Goal: Information Seeking & Learning: Learn about a topic

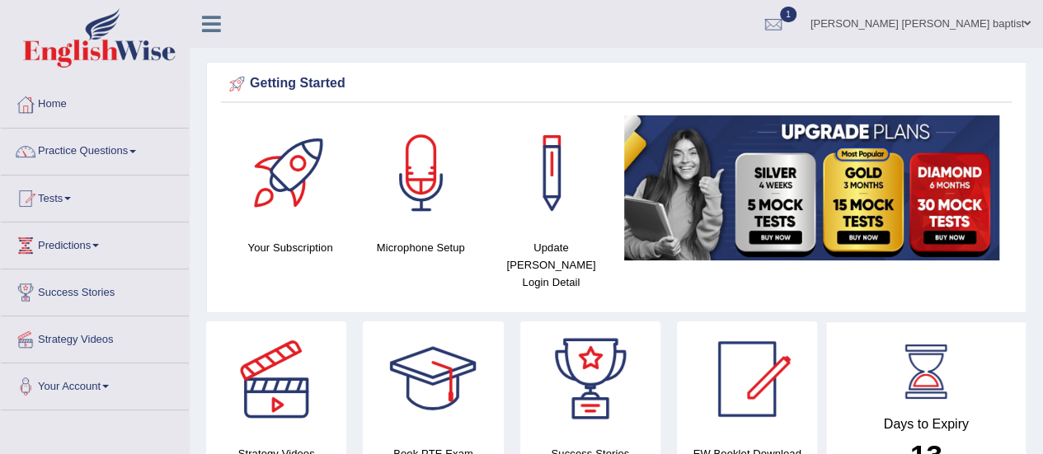
click at [65, 192] on link "Tests" at bounding box center [95, 196] width 188 height 41
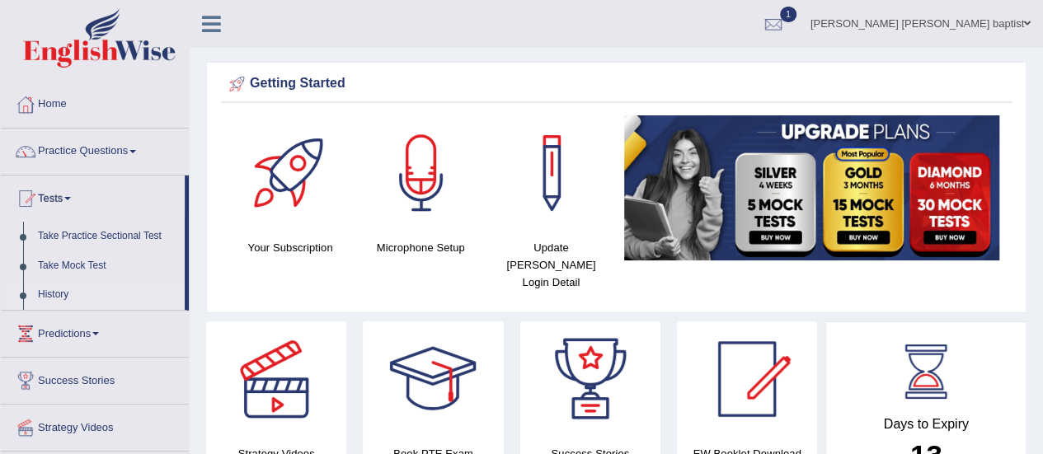
click at [73, 289] on link "History" at bounding box center [108, 295] width 154 height 30
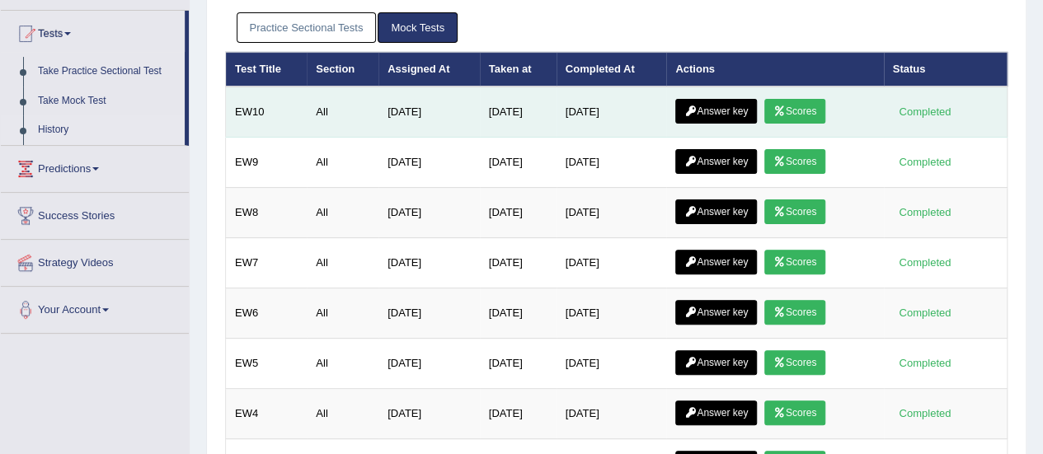
click at [781, 106] on icon at bounding box center [779, 111] width 12 height 10
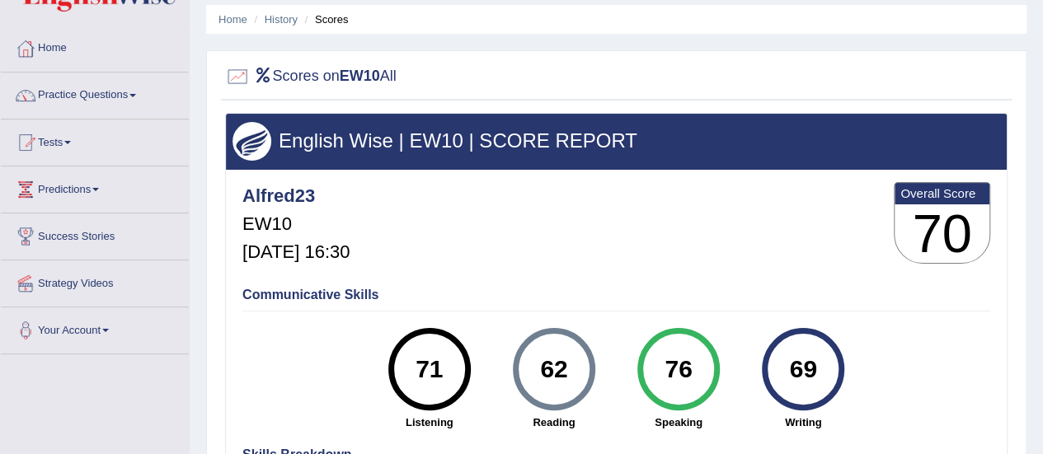
scroll to position [82, 0]
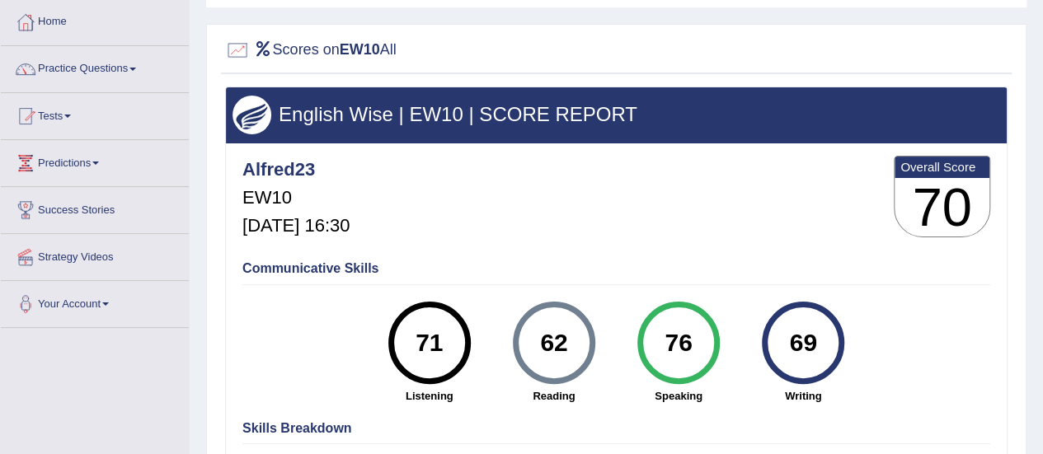
click at [79, 116] on link "Tests" at bounding box center [95, 113] width 188 height 41
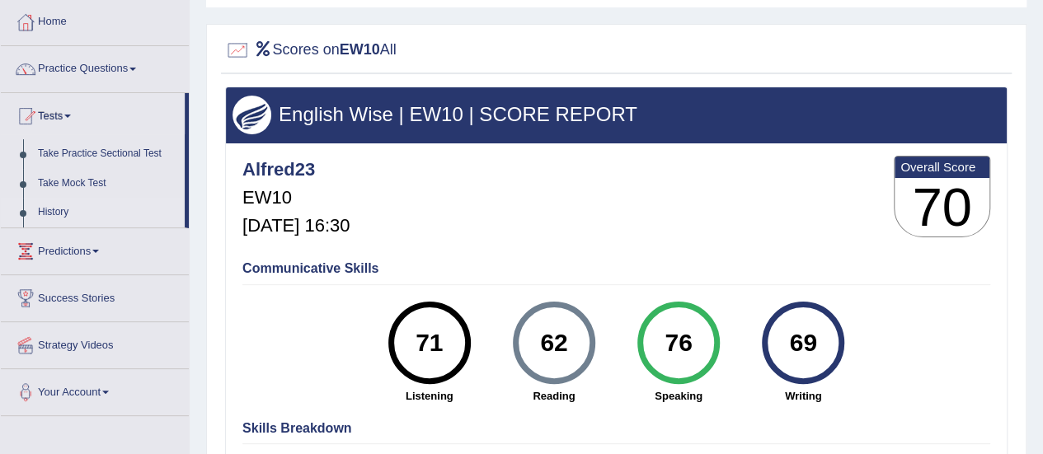
click at [52, 207] on link "History" at bounding box center [108, 213] width 154 height 30
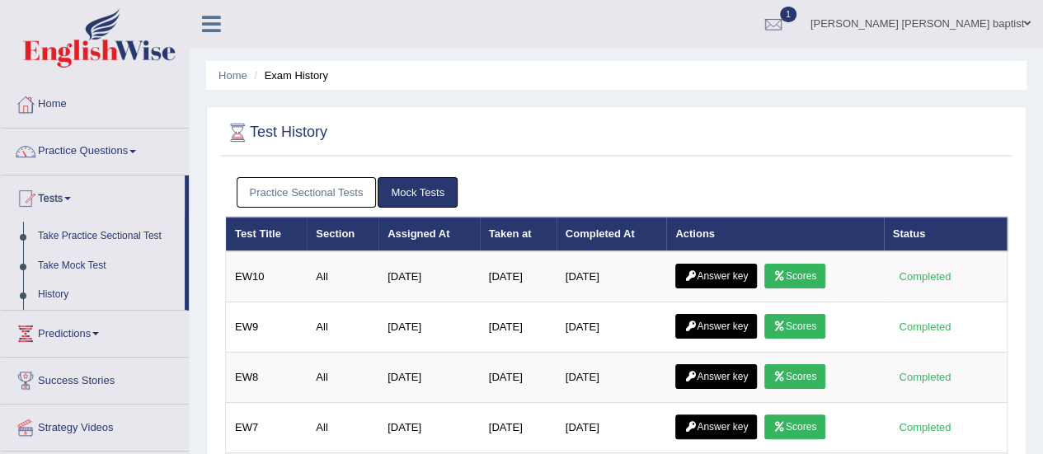
click at [711, 273] on link "Answer key" at bounding box center [716, 276] width 82 height 25
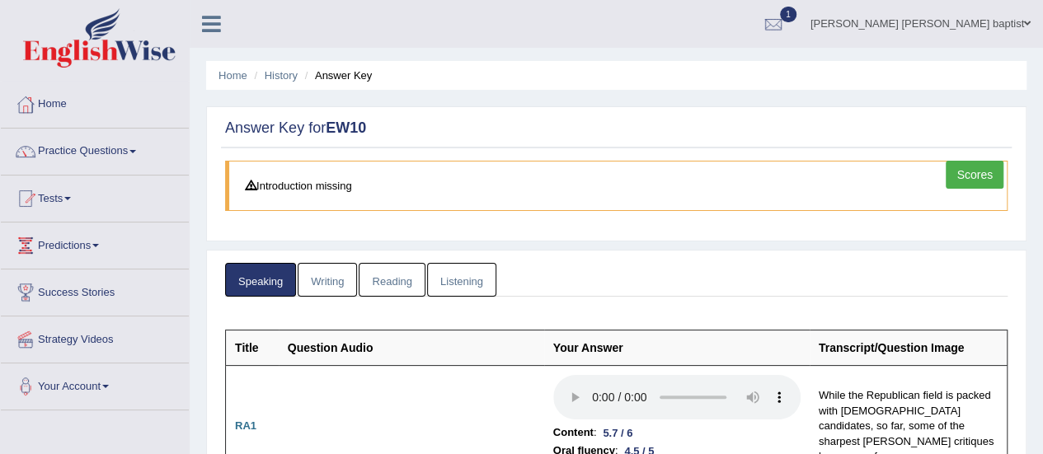
click at [325, 275] on link "Writing" at bounding box center [327, 280] width 59 height 34
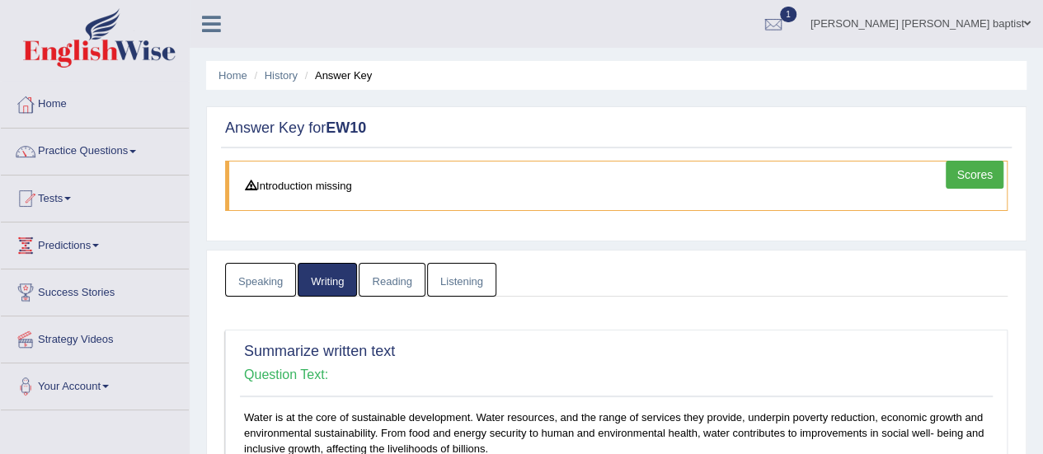
click at [401, 278] on link "Reading" at bounding box center [392, 280] width 66 height 34
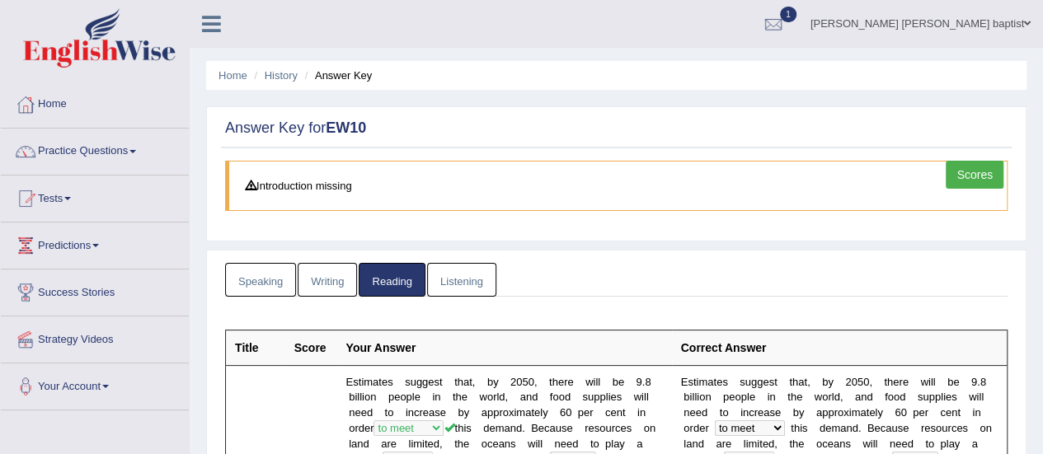
click at [460, 275] on link "Listening" at bounding box center [461, 280] width 69 height 34
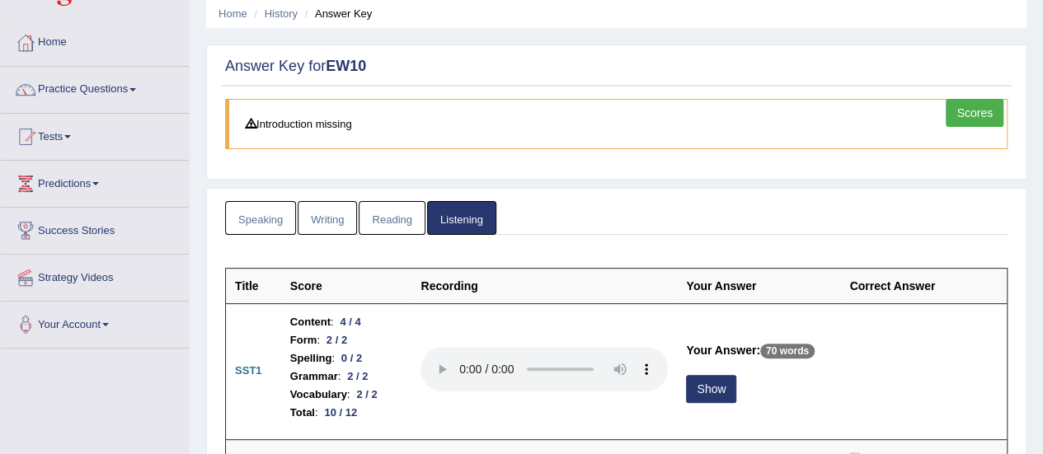
scroll to position [82, 0]
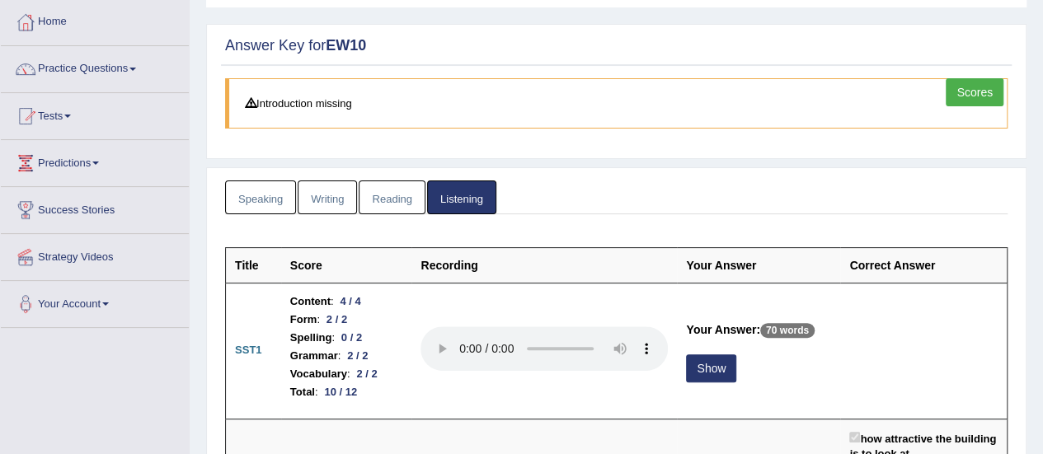
click at [396, 204] on link "Reading" at bounding box center [392, 198] width 66 height 34
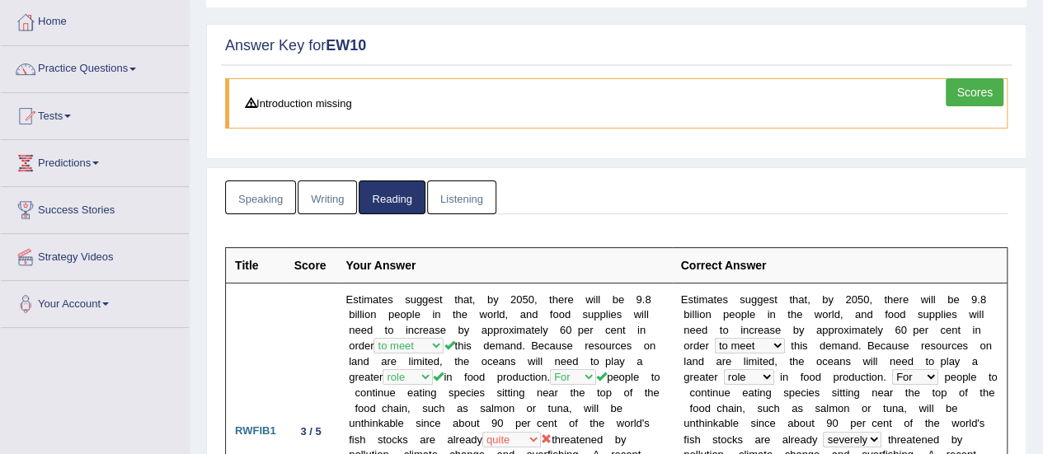
click at [971, 93] on link "Scores" at bounding box center [975, 92] width 58 height 28
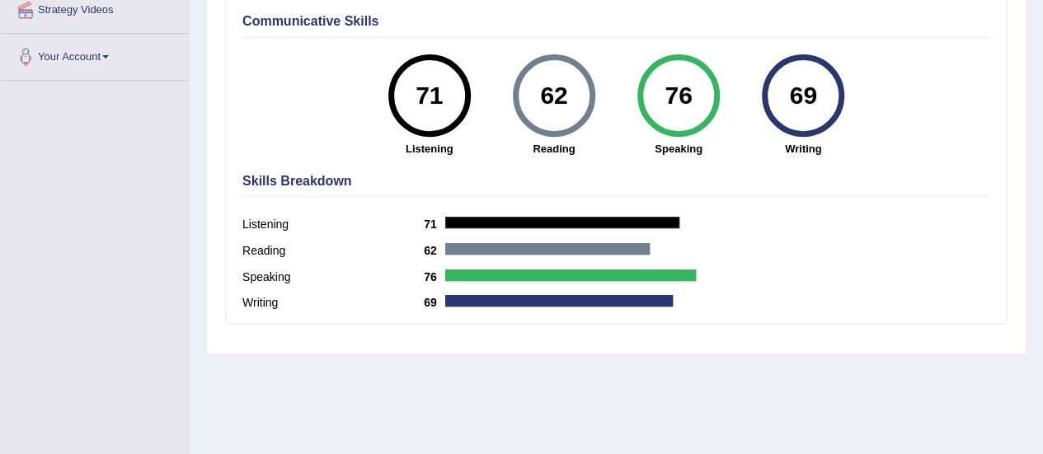
scroll to position [82, 0]
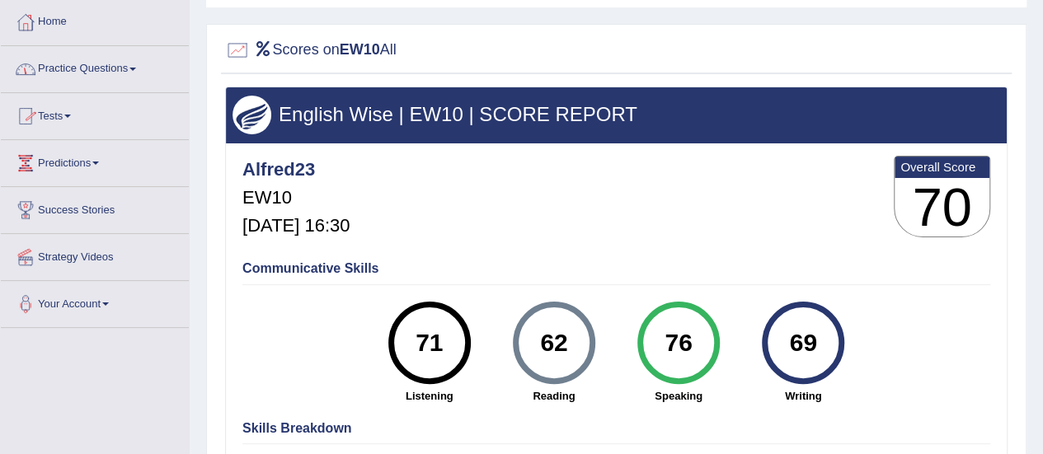
click at [126, 73] on link "Practice Questions" at bounding box center [95, 66] width 188 height 41
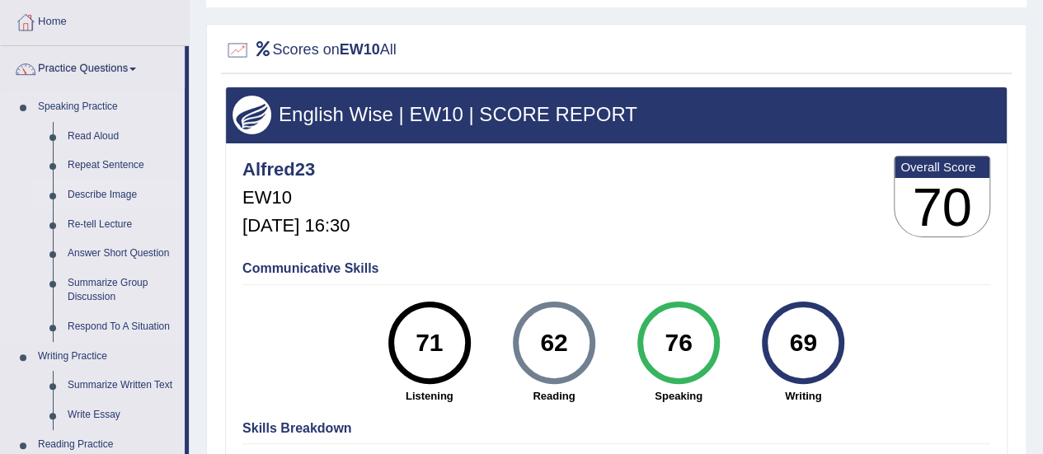
click at [104, 184] on link "Describe Image" at bounding box center [122, 196] width 124 height 30
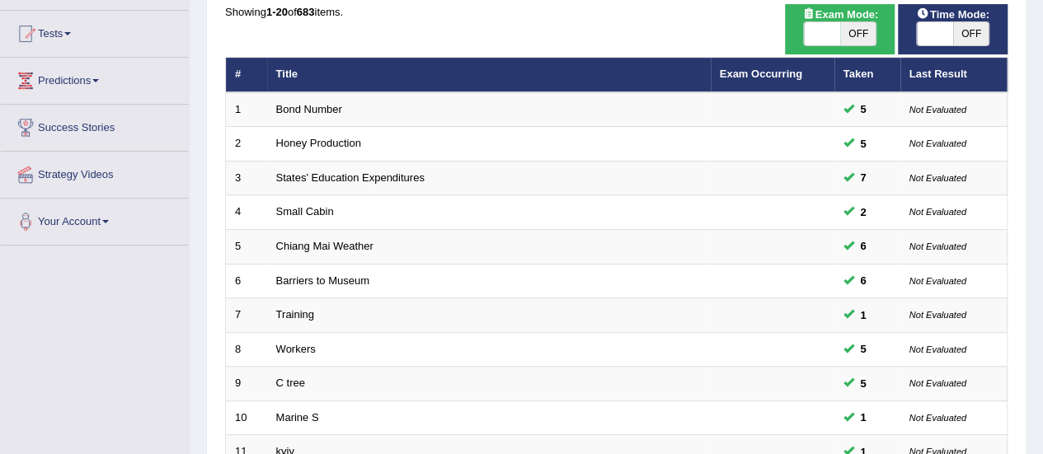
click at [970, 32] on span "OFF" at bounding box center [971, 33] width 36 height 23
checkbox input "true"
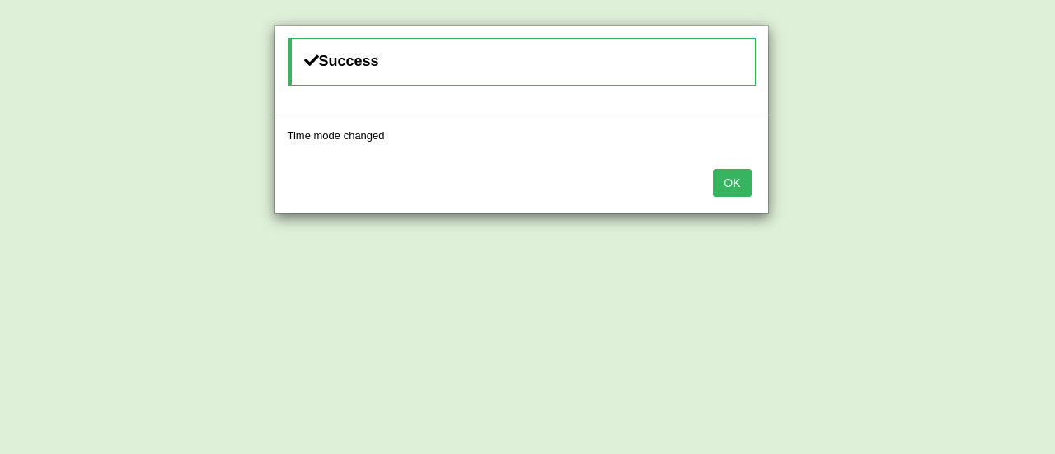
click at [728, 176] on button "OK" at bounding box center [732, 183] width 38 height 28
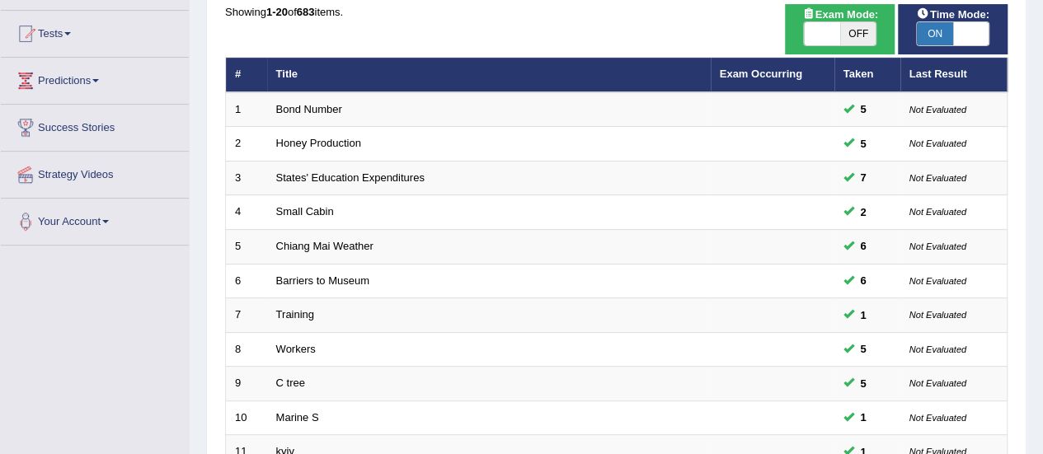
click at [865, 36] on span "OFF" at bounding box center [858, 33] width 36 height 23
checkbox input "true"
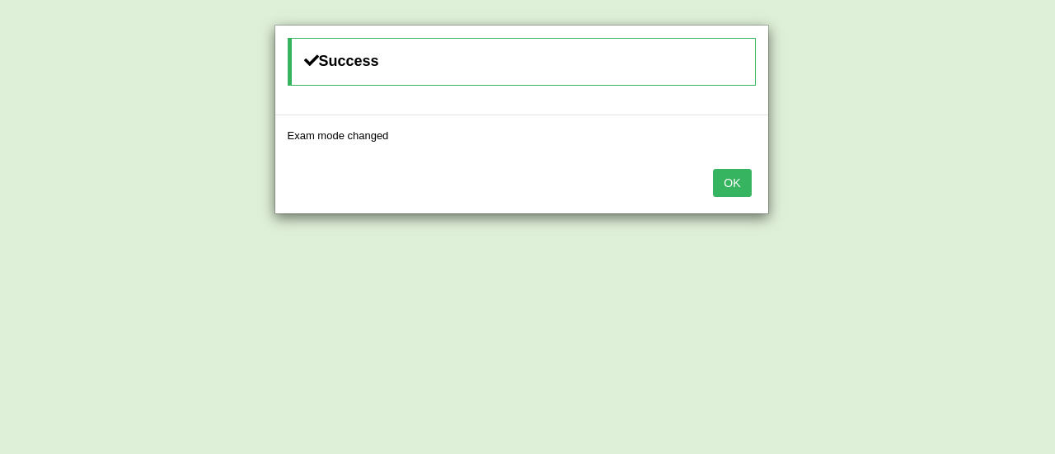
click at [740, 184] on button "OK" at bounding box center [732, 183] width 38 height 28
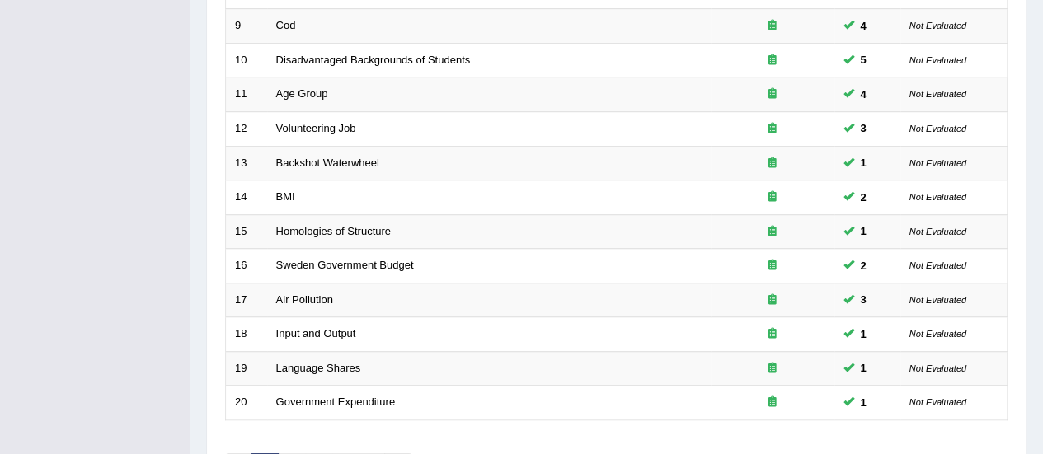
scroll to position [629, 0]
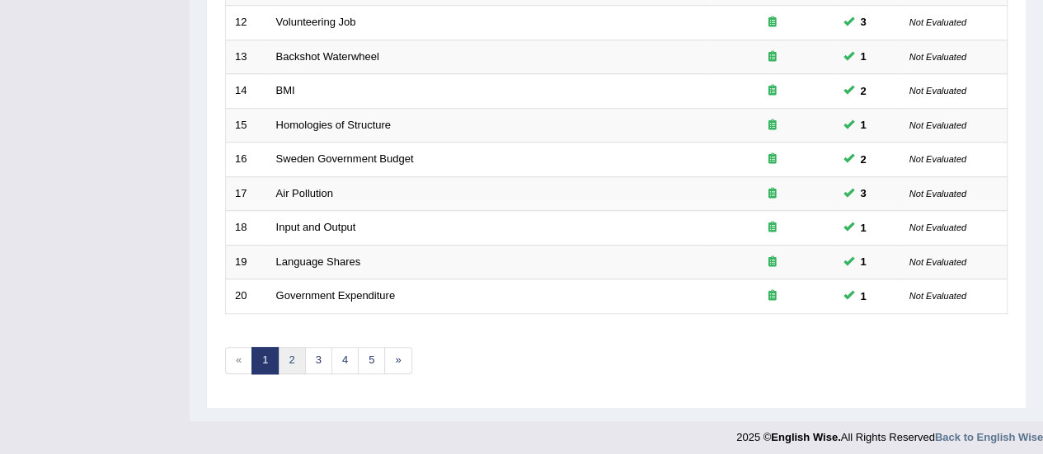
click at [295, 349] on link "2" at bounding box center [291, 360] width 27 height 27
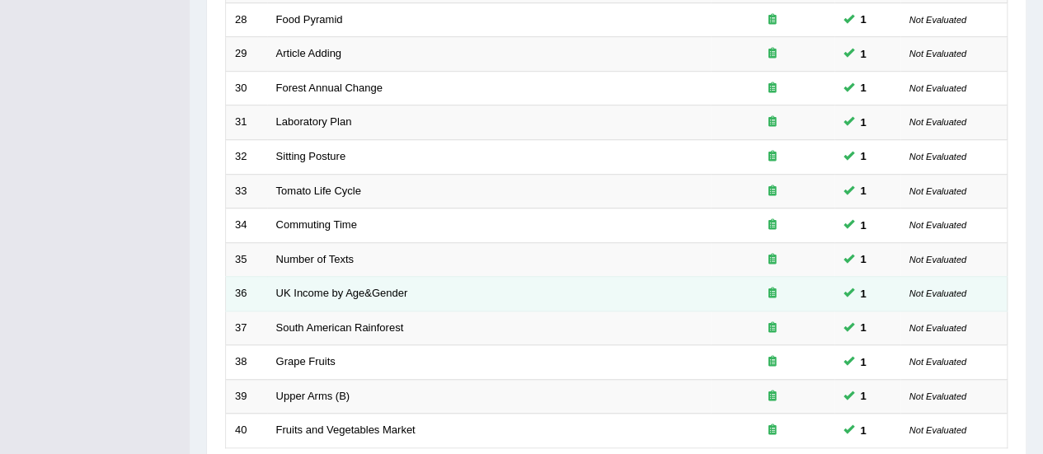
scroll to position [629, 0]
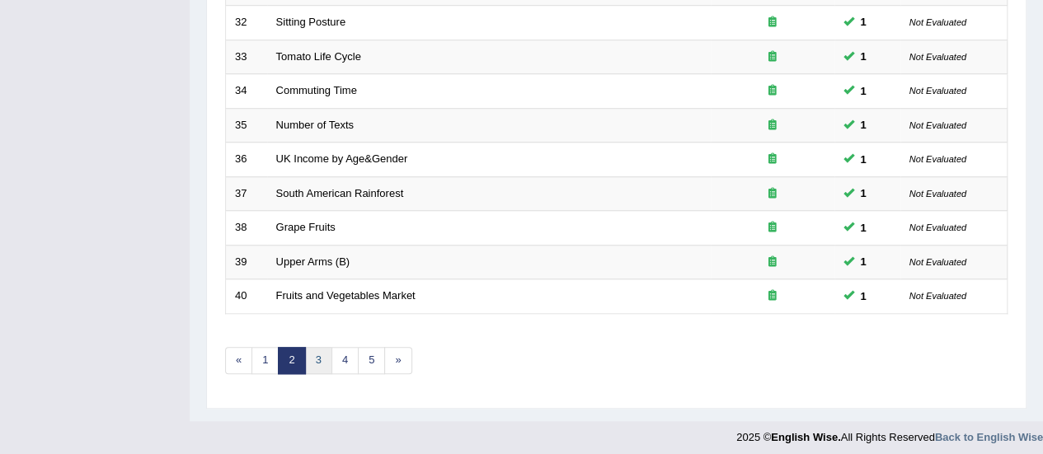
click at [314, 350] on link "3" at bounding box center [318, 360] width 27 height 27
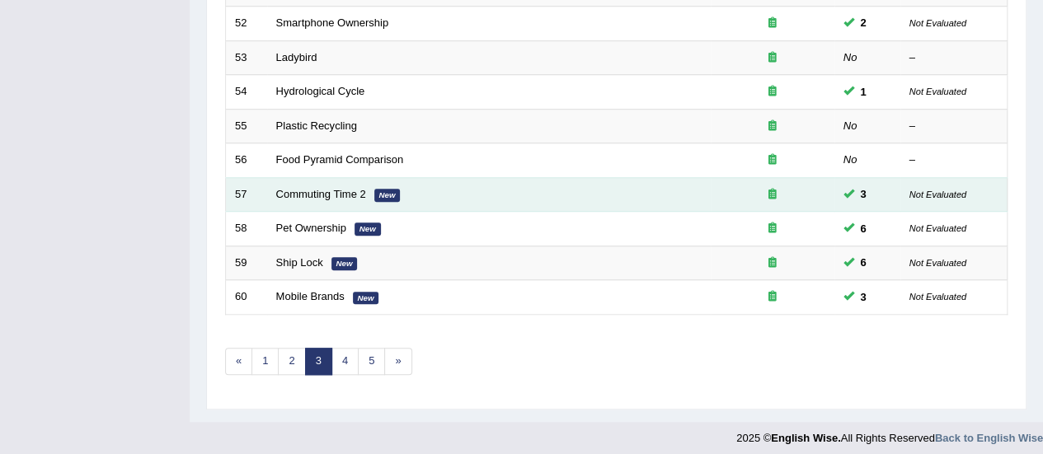
scroll to position [629, 0]
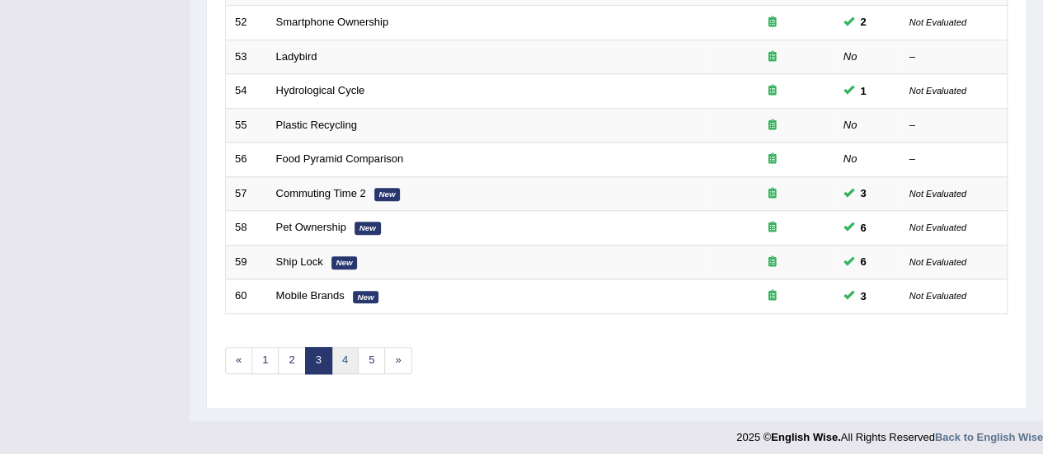
click at [347, 360] on link "4" at bounding box center [344, 360] width 27 height 27
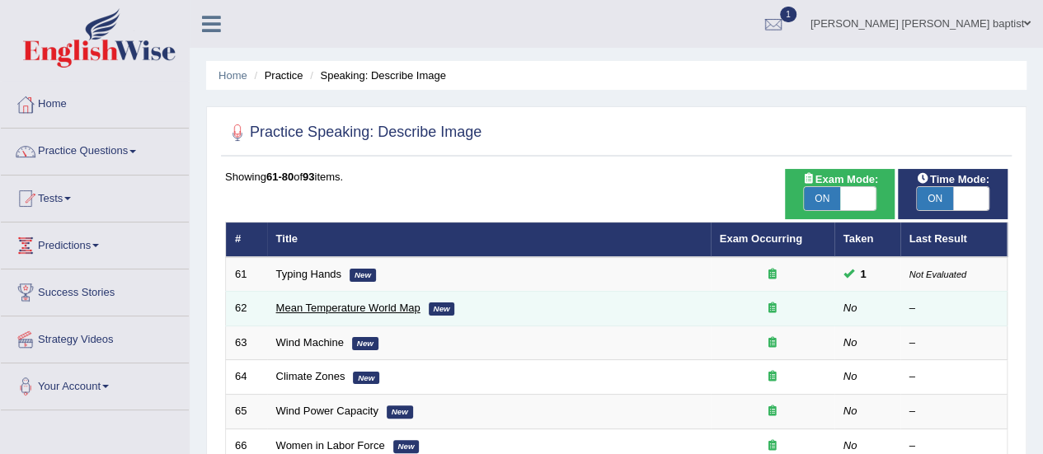
click at [384, 302] on link "Mean Temperature World Map" at bounding box center [348, 308] width 144 height 12
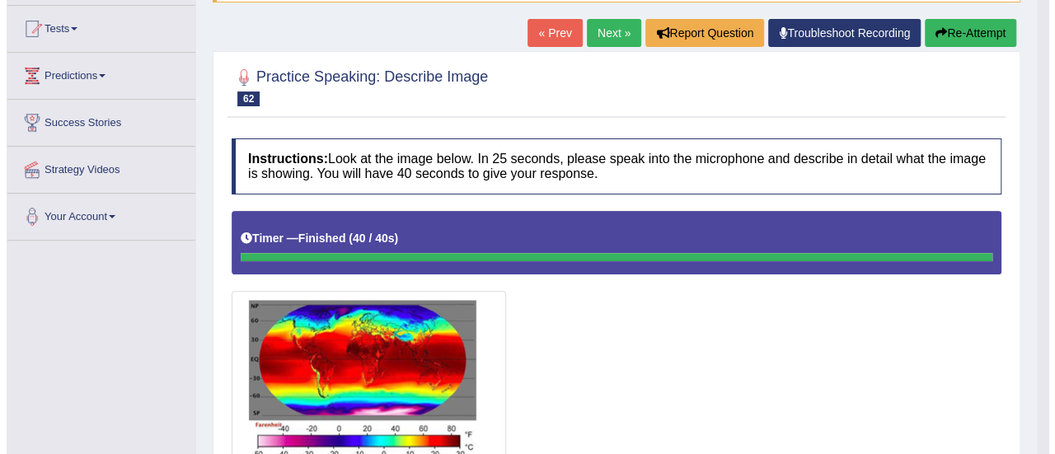
scroll to position [163, 0]
